Goal: Task Accomplishment & Management: Manage account settings

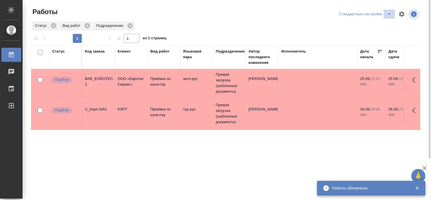
click at [389, 14] on icon "split button" at bounding box center [389, 14] width 3 height 1
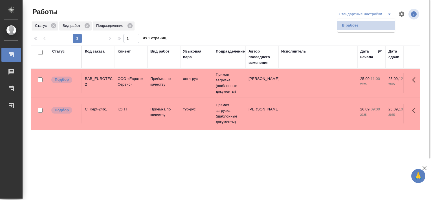
click at [361, 24] on li "В работе" at bounding box center [367, 25] width 58 height 9
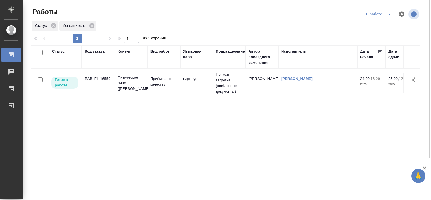
click at [104, 77] on div "BAB_FL-16559" at bounding box center [98, 79] width 27 height 6
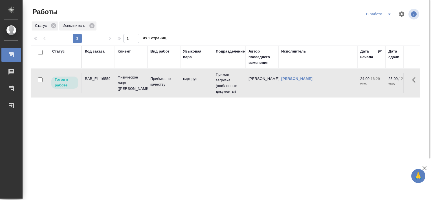
click at [104, 77] on div "BAB_FL-16559" at bounding box center [98, 79] width 27 height 6
click at [392, 16] on icon "split button" at bounding box center [389, 14] width 7 height 7
click at [366, 29] on li "Стандартные настройки" at bounding box center [380, 25] width 54 height 9
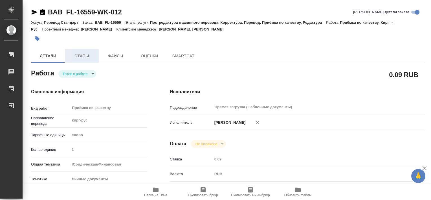
type textarea "x"
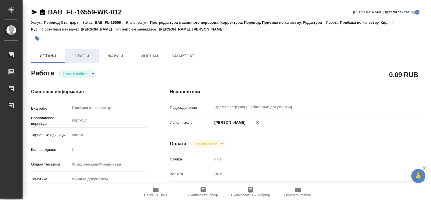
type textarea "x"
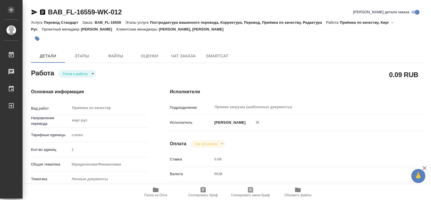
type textarea "x"
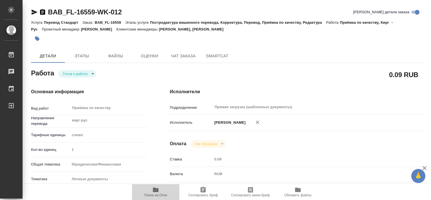
click at [157, 193] on icon "button" at bounding box center [155, 189] width 7 height 7
type textarea "x"
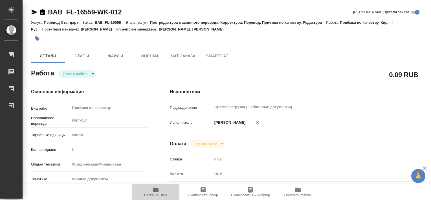
type textarea "x"
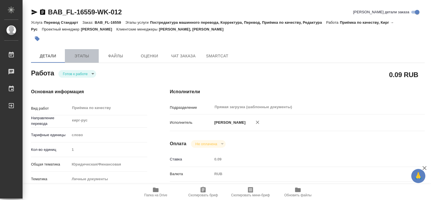
click at [78, 57] on span "Этапы" at bounding box center [81, 56] width 27 height 7
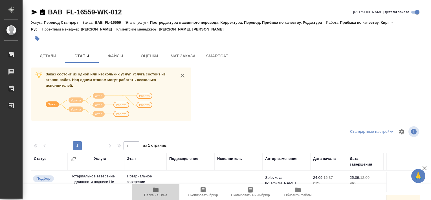
click at [158, 195] on span "Папка на Drive" at bounding box center [155, 195] width 23 height 4
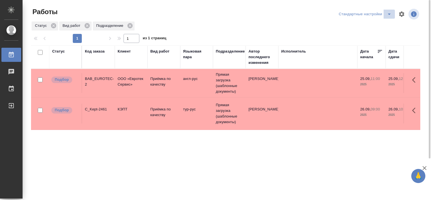
click at [387, 15] on icon "split button" at bounding box center [389, 14] width 7 height 7
click at [370, 25] on li "В работе" at bounding box center [367, 25] width 58 height 9
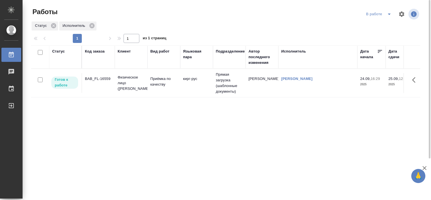
click at [101, 79] on div "BAB_FL-16559" at bounding box center [98, 79] width 27 height 6
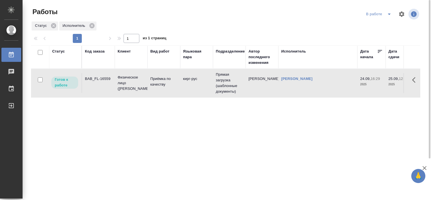
click at [101, 79] on div "BAB_FL-16559" at bounding box center [98, 79] width 27 height 6
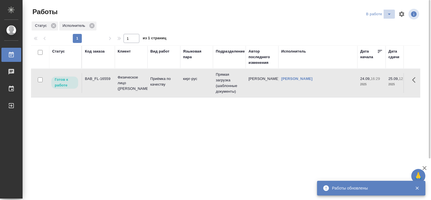
click at [387, 16] on icon "split button" at bounding box center [389, 14] width 7 height 7
click at [370, 27] on li "Стандартные настройки" at bounding box center [380, 25] width 54 height 9
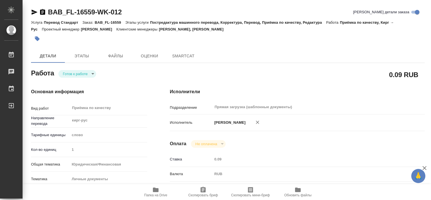
type textarea "x"
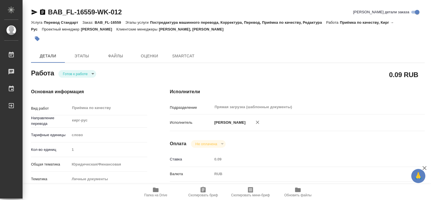
type textarea "x"
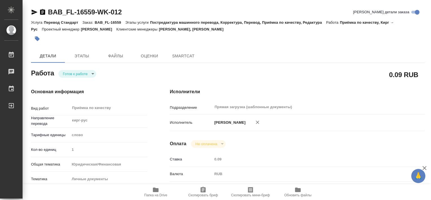
type textarea "x"
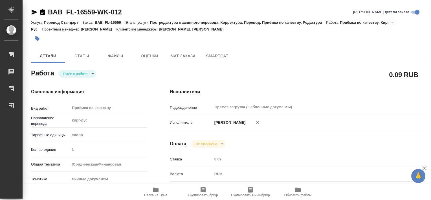
type textarea "x"
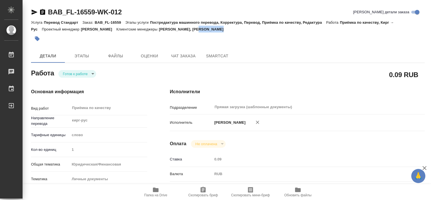
drag, startPoint x: 213, startPoint y: 29, endPoint x: 257, endPoint y: 34, distance: 44.4
click at [257, 34] on div "BAB_FL-16559-WK-012 Кратко детали заказа Услуга Перевод Стандарт Заказ: BAB_FL-…" at bounding box center [228, 26] width 394 height 37
type textarea "x"
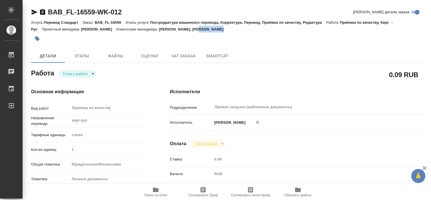
type textarea "x"
drag, startPoint x: 257, startPoint y: 34, endPoint x: 235, endPoint y: 30, distance: 22.6
copy div "Solovkova Ekaterina"
type textarea "x"
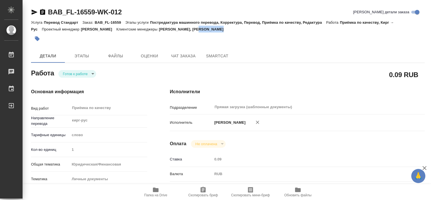
type textarea "x"
click at [84, 55] on span "Этапы" at bounding box center [81, 56] width 27 height 7
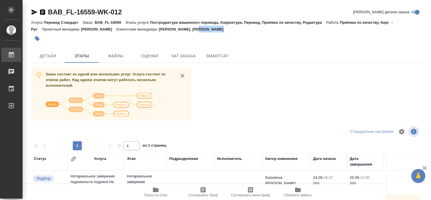
click at [39, 57] on div ".cls-1 fill:#fff; AWATERA Tretyakova Valeriya Работы 0 Чаты График Выйти BAB_FL…" at bounding box center [215, 100] width 431 height 200
drag, startPoint x: 409, startPoint y: 0, endPoint x: 256, endPoint y: 70, distance: 168.2
click at [256, 70] on div "Заказ состоит из одной или нескольких услуг. Услуга состоит из этапов работ. На…" at bounding box center [228, 173] width 394 height 212
click at [41, 40] on button "button" at bounding box center [37, 38] width 12 height 12
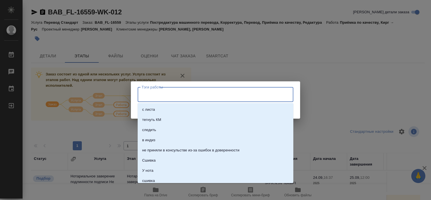
click at [176, 99] on input "Тэги работы" at bounding box center [210, 94] width 140 height 10
type input "602"
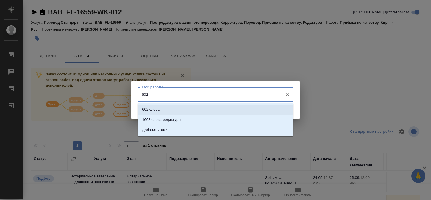
click at [171, 93] on input "602" at bounding box center [210, 94] width 140 height 10
click at [177, 106] on li "602 слова" at bounding box center [216, 109] width 156 height 10
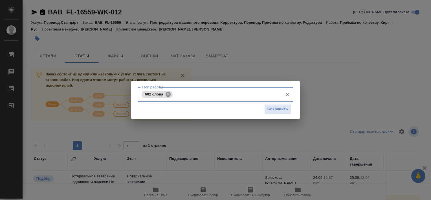
click at [168, 95] on icon at bounding box center [168, 93] width 5 height 5
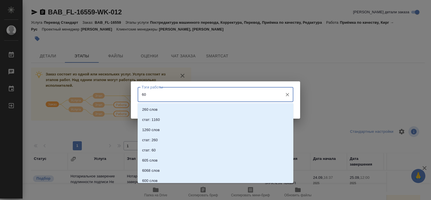
type input "602"
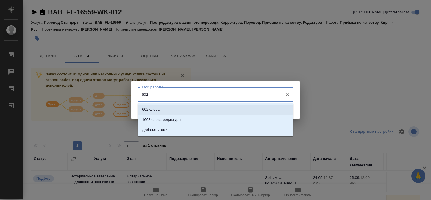
click at [162, 112] on li "602 слова" at bounding box center [216, 109] width 156 height 10
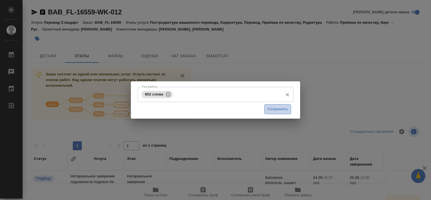
click at [277, 111] on span "Сохранить" at bounding box center [278, 109] width 21 height 6
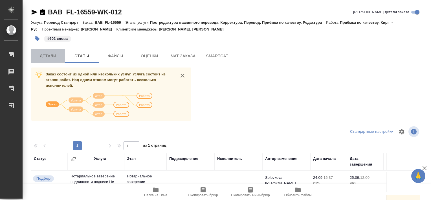
click at [50, 60] on button "Детали" at bounding box center [48, 56] width 34 height 14
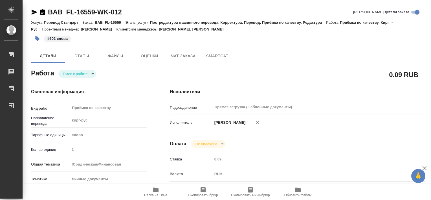
type textarea "x"
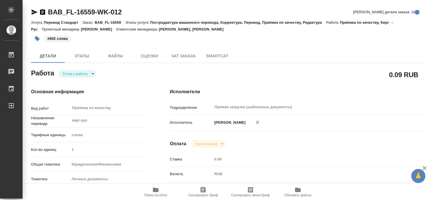
type textarea "x"
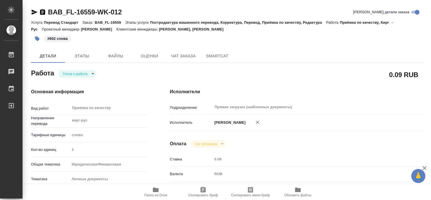
type textarea "x"
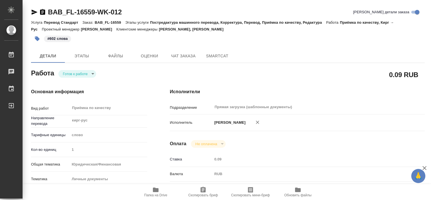
type textarea "x"
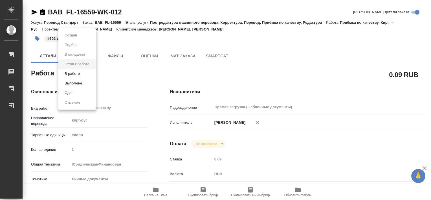
click at [91, 74] on body "🙏 .cls-1 fill:#fff; AWATERA Tretyakova Valeriya Работы 0 Чаты График Выйти BAB_…" at bounding box center [215, 100] width 431 height 200
click at [77, 85] on button "Выполнен" at bounding box center [73, 83] width 21 height 6
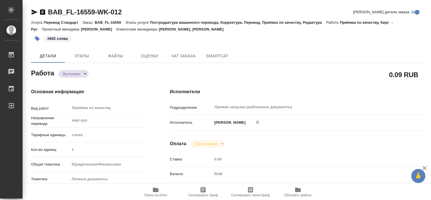
type textarea "x"
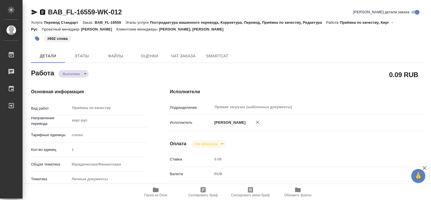
type textarea "x"
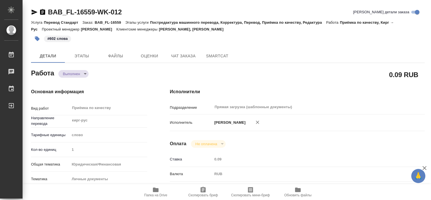
type textarea "x"
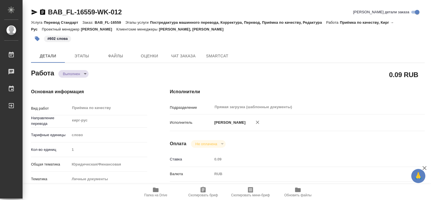
type textarea "x"
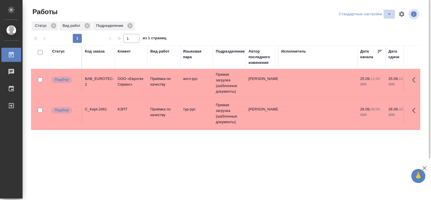
click at [390, 14] on icon "split button" at bounding box center [389, 14] width 3 height 1
click at [358, 26] on li "В работе" at bounding box center [367, 25] width 58 height 9
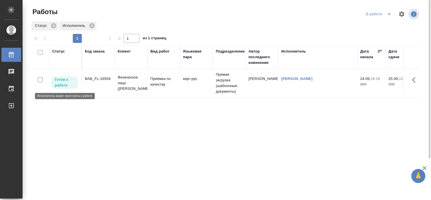
click at [59, 86] on p "Готов к работе" at bounding box center [65, 82] width 20 height 11
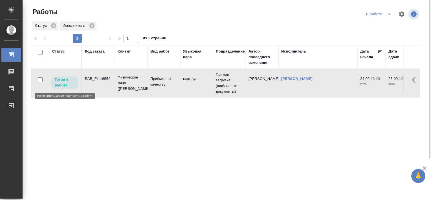
click at [64, 84] on p "Готов к работе" at bounding box center [65, 82] width 20 height 11
drag, startPoint x: 73, startPoint y: 86, endPoint x: 68, endPoint y: 83, distance: 5.7
click at [68, 83] on p "Готов к работе" at bounding box center [65, 82] width 20 height 11
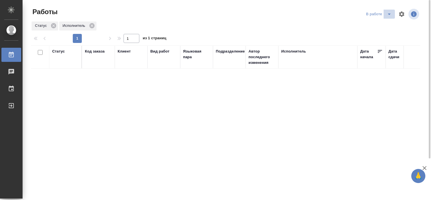
click at [392, 15] on icon "split button" at bounding box center [389, 14] width 7 height 7
click at [375, 26] on li "Стандартные настройки" at bounding box center [380, 25] width 54 height 9
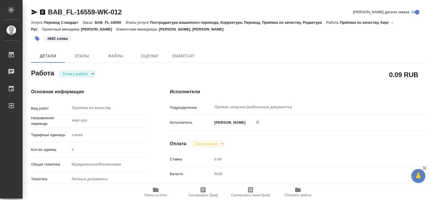
type textarea "x"
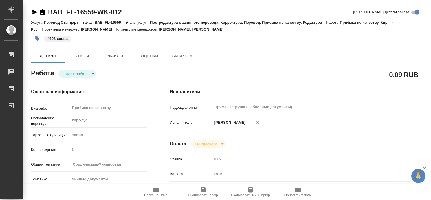
type textarea "x"
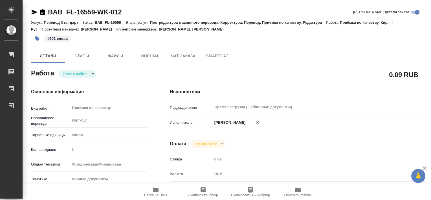
type textarea "x"
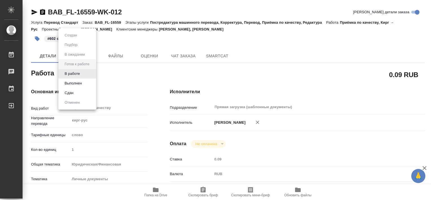
click at [93, 75] on body "🙏 .cls-1 fill:#fff; AWATERA [PERSON_NAME] Работы 0 Чаты График Выйти BAB_FL-165…" at bounding box center [215, 100] width 431 height 200
type textarea "x"
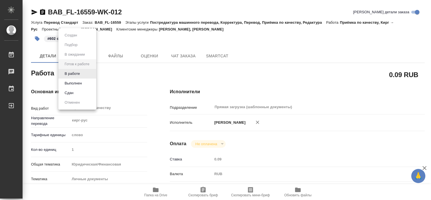
type textarea "x"
